Goal: Complete application form

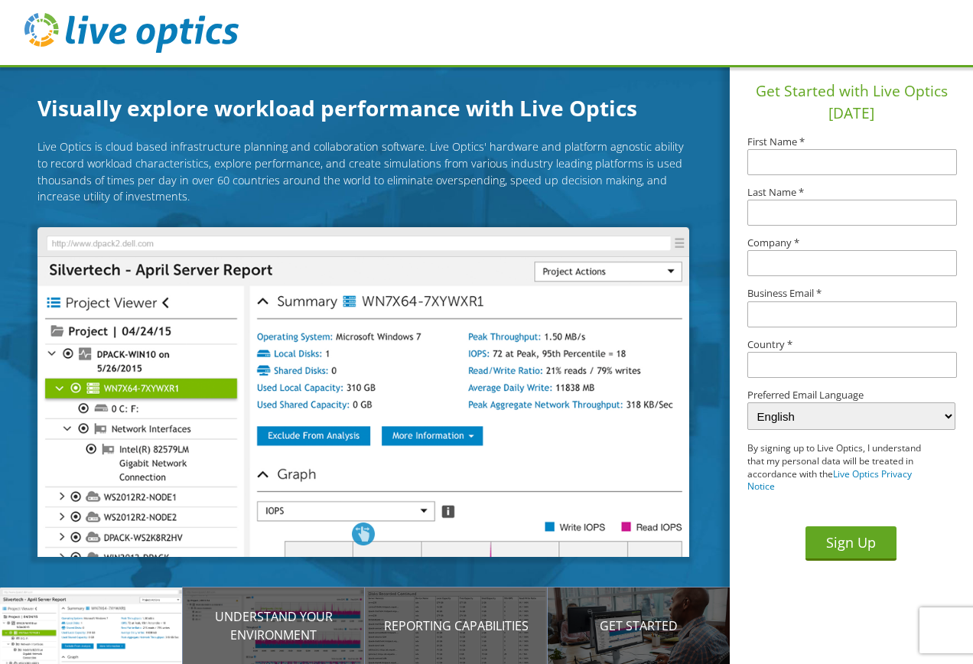
click at [724, 178] on article "Live Optics is cloud based infrastructure planning and collaboration software. …" at bounding box center [374, 395] width 749 height 534
click at [782, 155] on input "text" at bounding box center [853, 162] width 210 height 26
type input "Paul"
type input "P"
type input "Houghton"
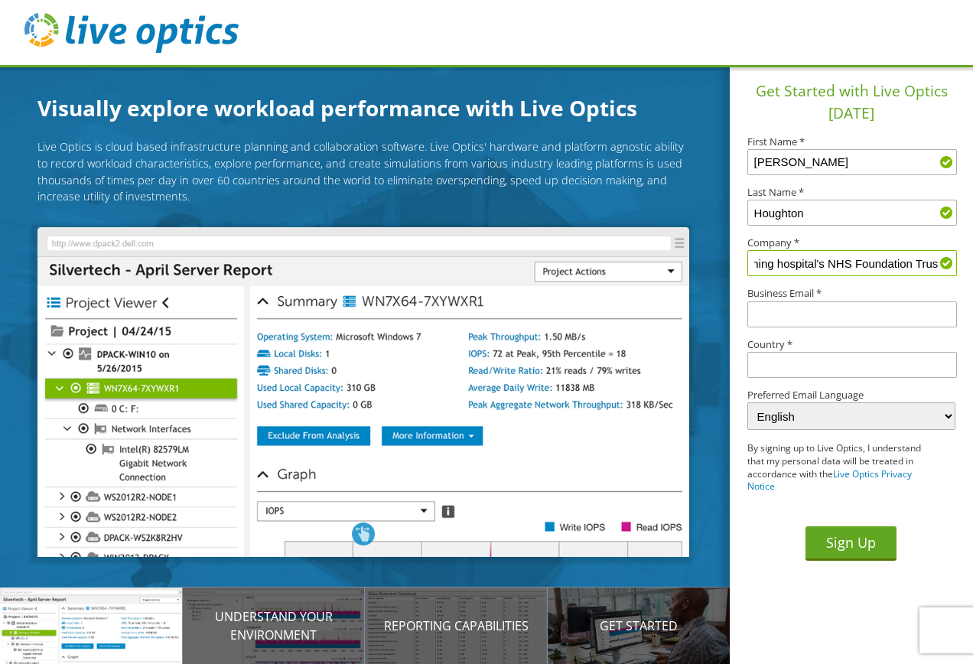
scroll to position [0, 77]
type input "Sheffield Teaching hospital's NHS Foundation Trust"
click at [767, 314] on input "text" at bounding box center [853, 314] width 210 height 26
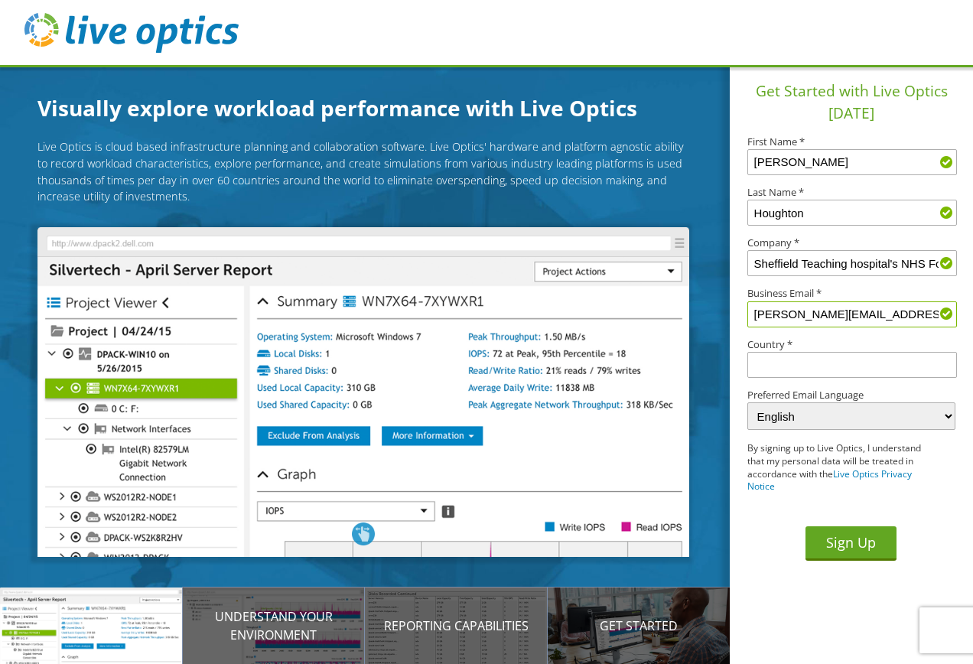
type input "paul.houghton3@nhs.net"
click at [820, 365] on input "text" at bounding box center [853, 365] width 210 height 26
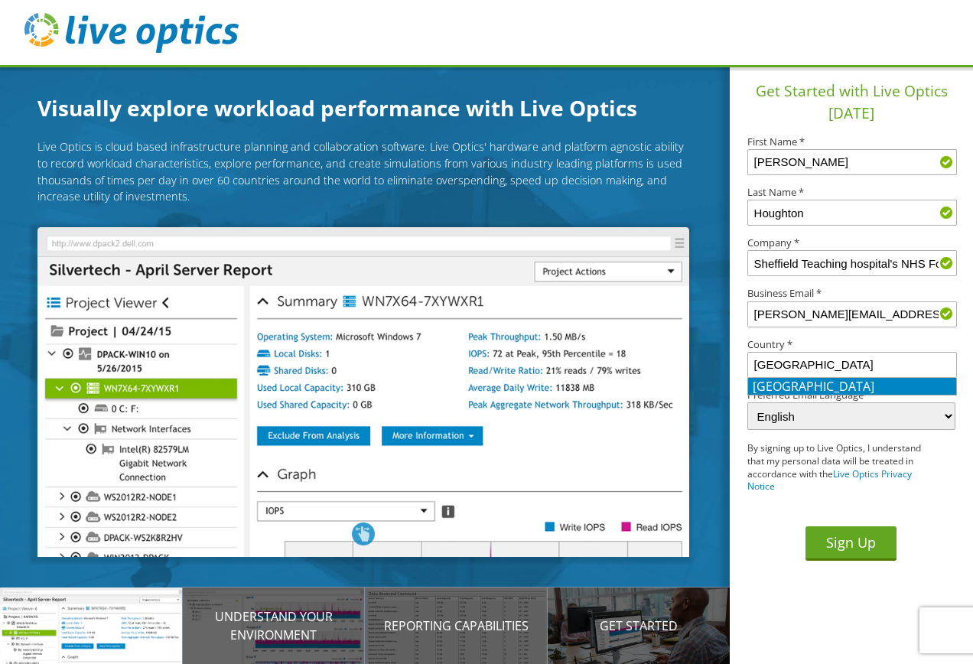
click at [791, 384] on li "[GEOGRAPHIC_DATA]" at bounding box center [852, 386] width 208 height 17
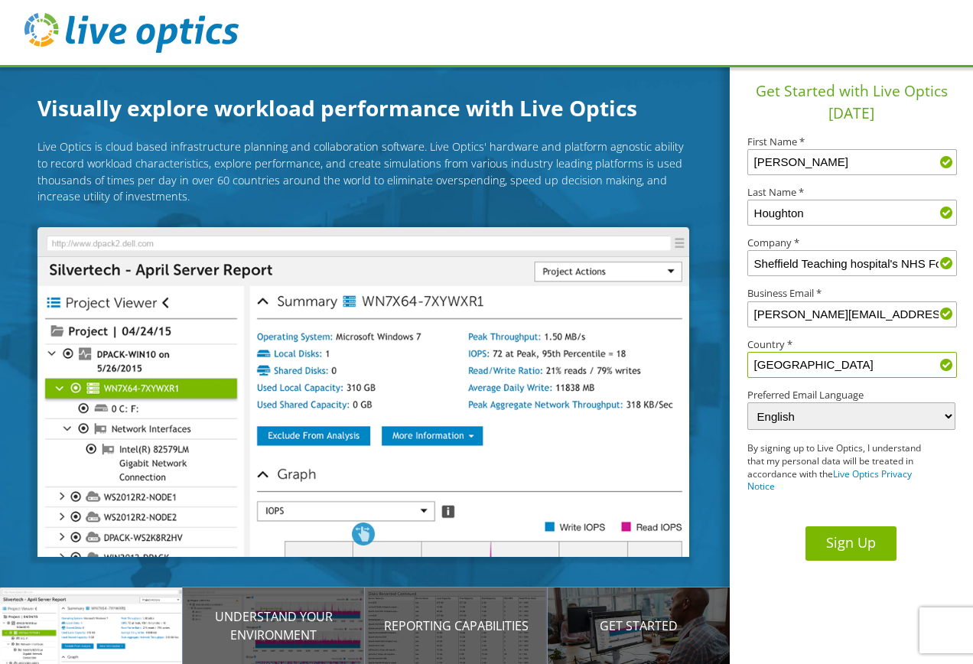
type input "[GEOGRAPHIC_DATA]"
click at [868, 481] on button "Sign Up" at bounding box center [851, 543] width 91 height 34
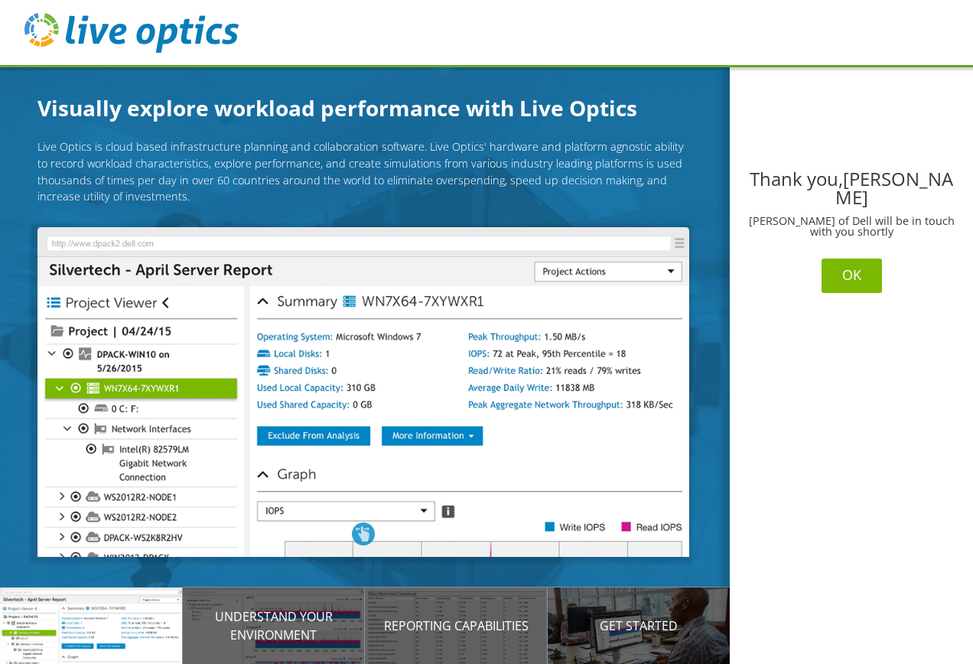
click at [857, 259] on button "OK" at bounding box center [852, 276] width 60 height 34
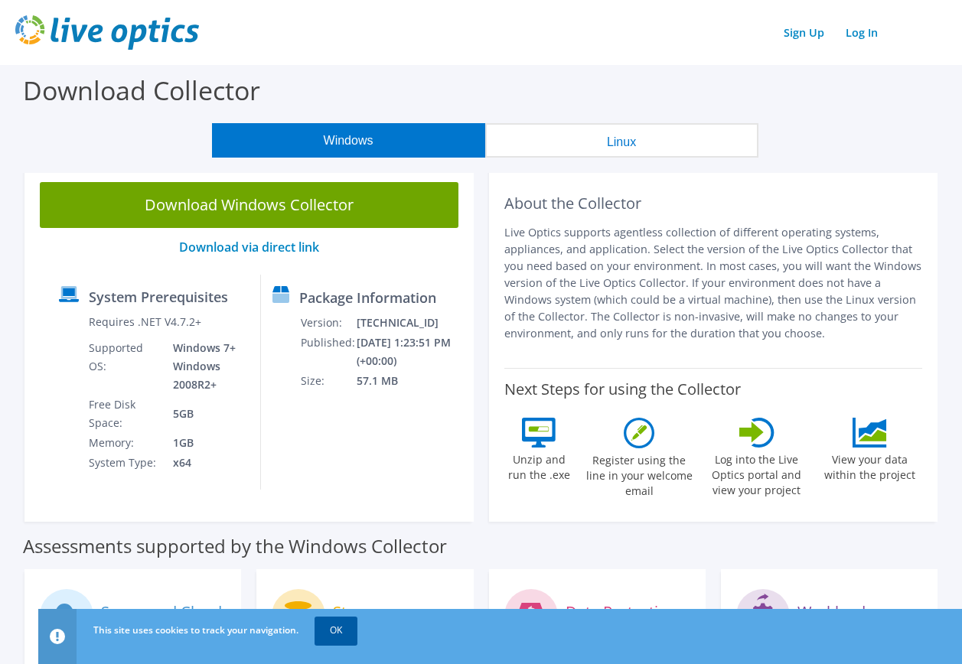
click at [337, 627] on link "OK" at bounding box center [335, 631] width 43 height 28
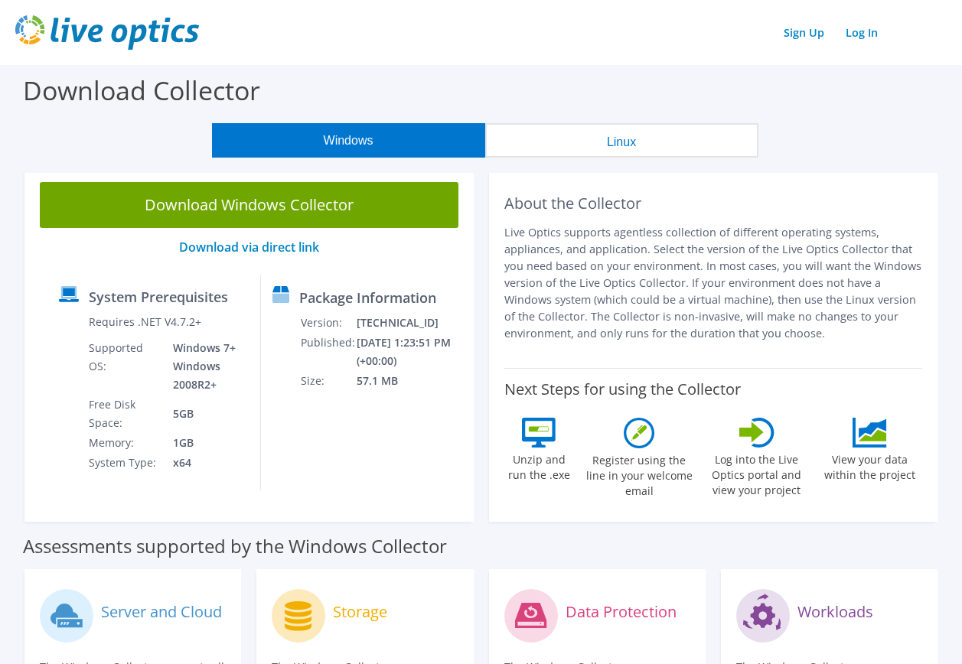
click at [305, 131] on button "Windows" at bounding box center [348, 140] width 273 height 34
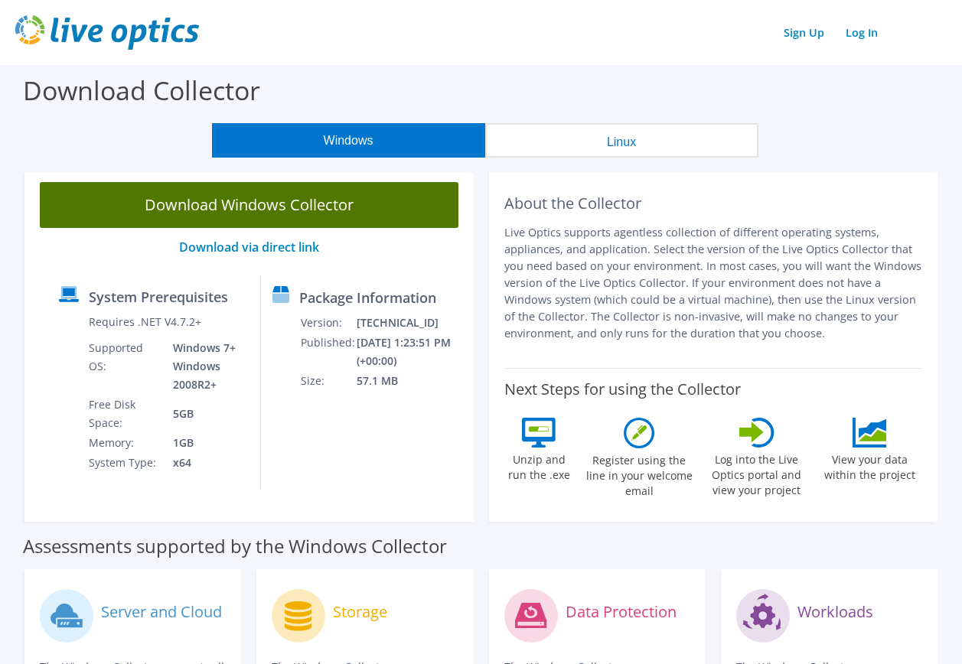
click at [288, 201] on link "Download Windows Collector" at bounding box center [249, 205] width 419 height 46
